Goal: Find specific page/section

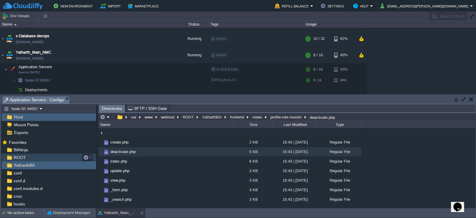
click at [21, 158] on span "ROOT" at bounding box center [20, 157] width 14 height 5
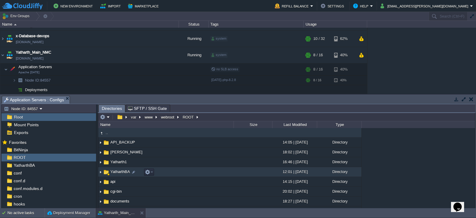
click at [120, 174] on span "YatharthBA" at bounding box center [120, 171] width 21 height 5
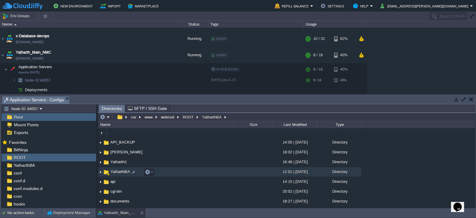
click at [120, 174] on span "YatharthBA" at bounding box center [120, 171] width 21 height 5
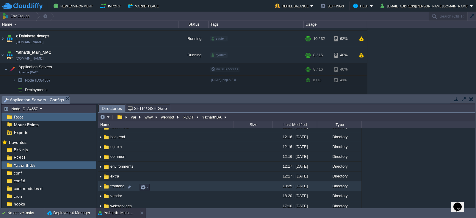
scroll to position [15, 0]
click at [116, 187] on span "frontend" at bounding box center [118, 185] width 16 height 5
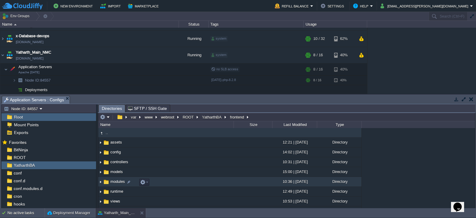
scroll to position [19, 0]
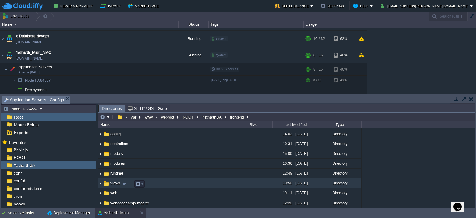
click at [114, 183] on span "views" at bounding box center [116, 182] width 12 height 5
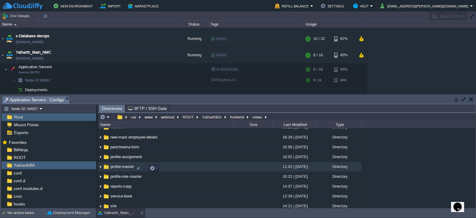
scroll to position [88, 0]
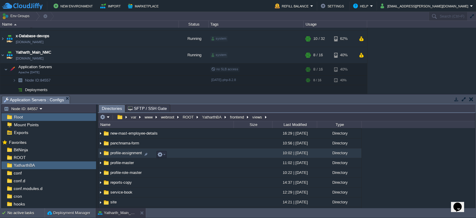
click at [124, 155] on span "profile-assignment" at bounding box center [126, 152] width 33 height 5
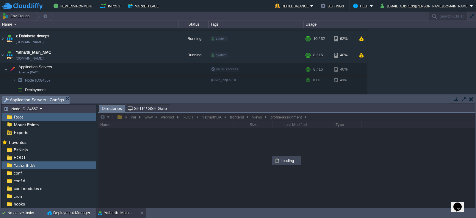
scroll to position [0, 0]
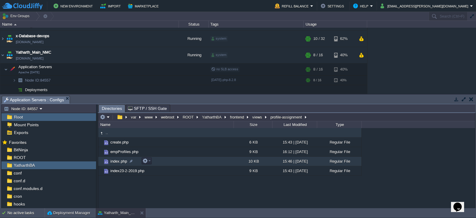
click at [118, 163] on span "index.php" at bounding box center [119, 161] width 18 height 5
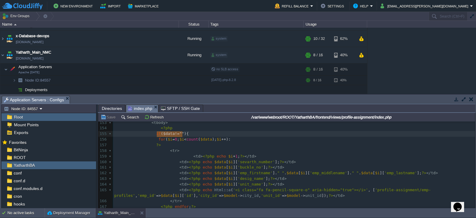
type textarea "if($data!=""){"
drag, startPoint x: 189, startPoint y: 135, endPoint x: 155, endPoint y: 133, distance: 34.3
